Goal: Task Accomplishment & Management: Manage account settings

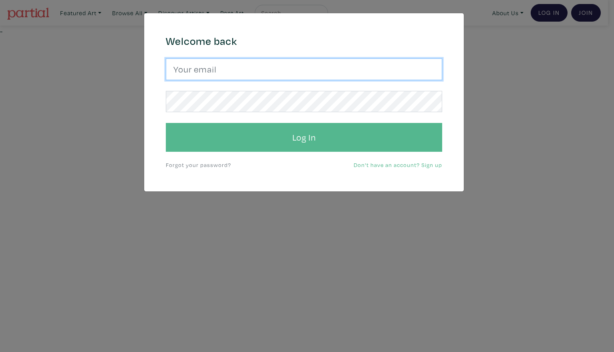
type input "[EMAIL_ADDRESS][DOMAIN_NAME]"
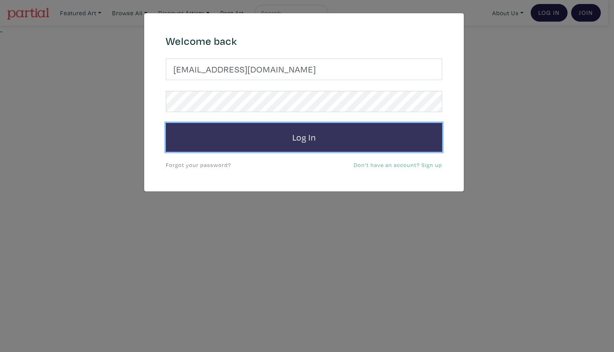
click at [302, 127] on button "Log In" at bounding box center [304, 137] width 276 height 29
